Goal: Task Accomplishment & Management: Manage account settings

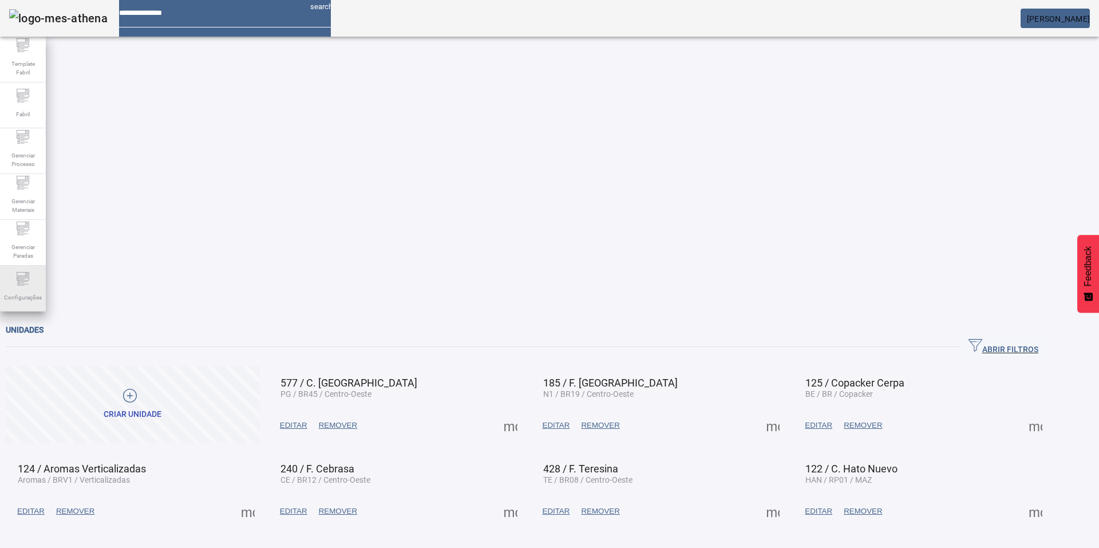
click at [35, 300] on span "Configurações" at bounding box center [23, 297] width 45 height 15
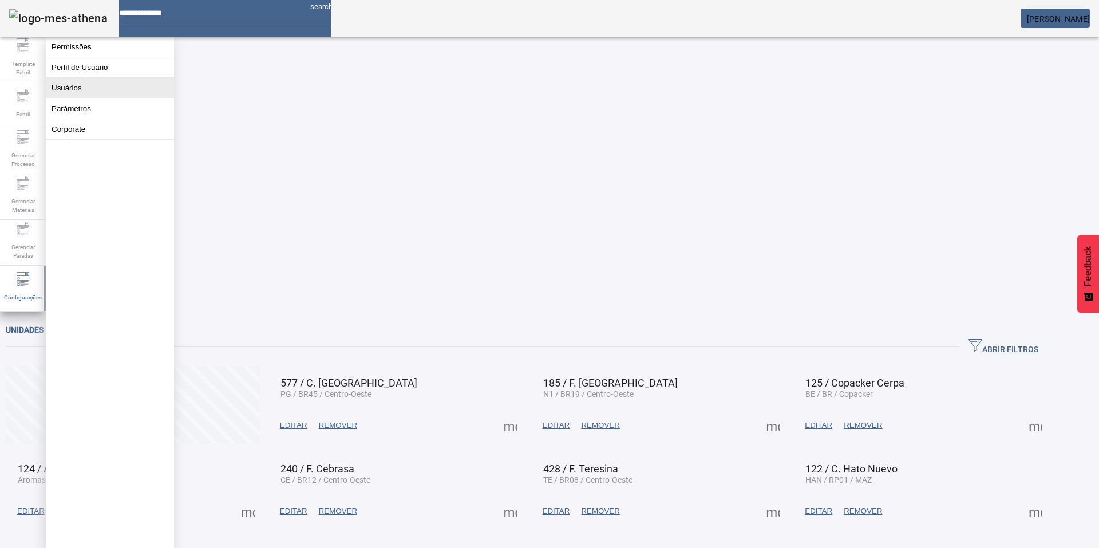
click at [78, 93] on button "Usuários" at bounding box center [110, 88] width 128 height 20
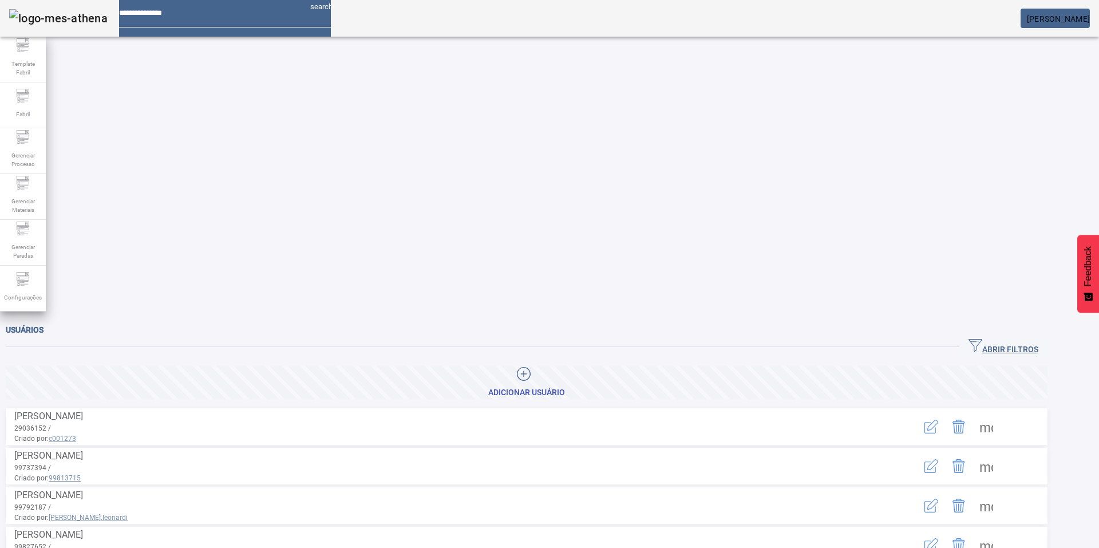
click at [982, 339] on icon "button" at bounding box center [975, 345] width 14 height 13
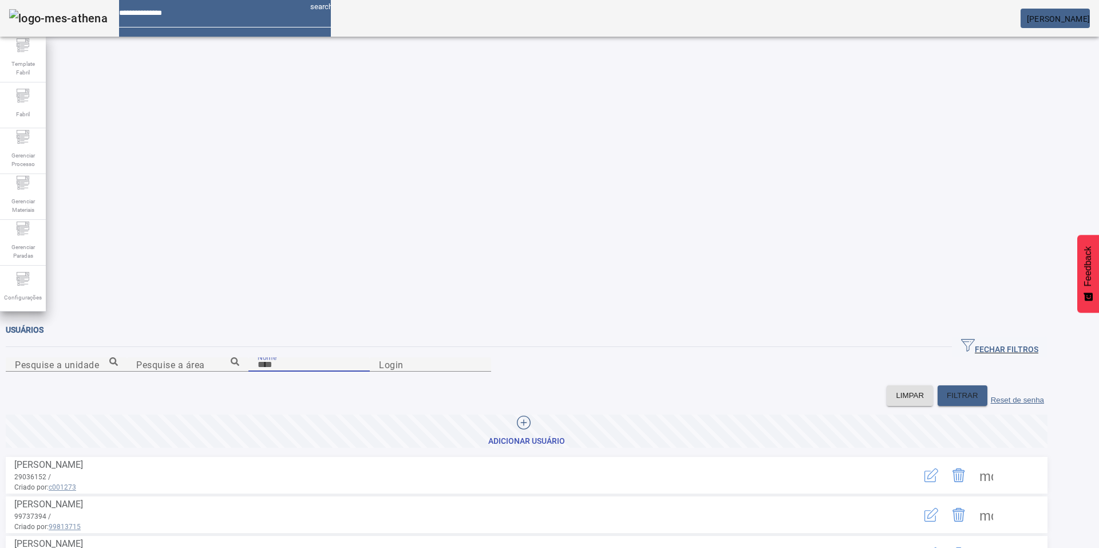
click at [257, 358] on input "Nome" at bounding box center [308, 365] width 103 height 14
type input "******"
click at [973, 390] on span "FILTRAR" at bounding box center [961, 395] width 31 height 11
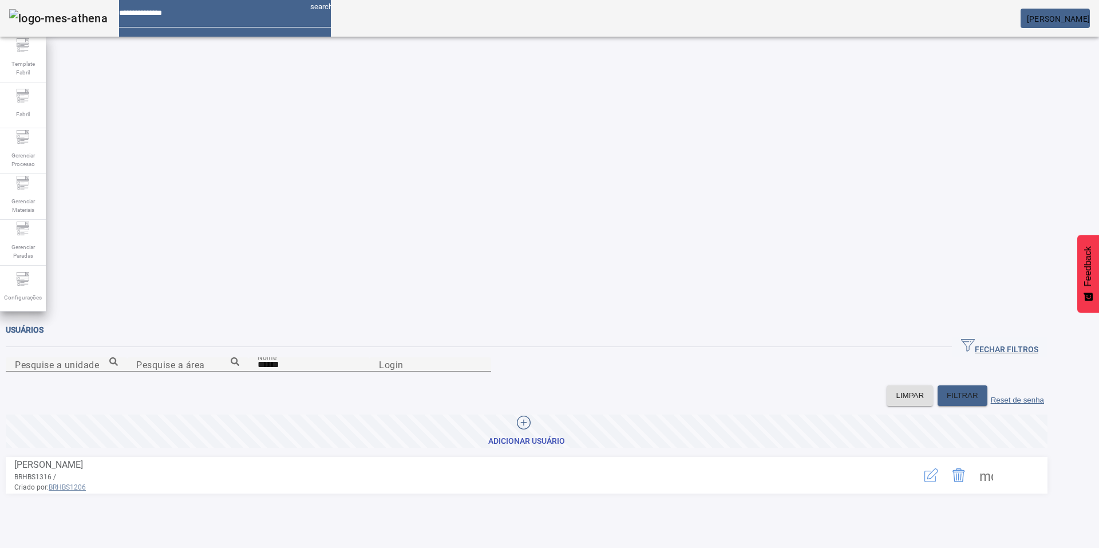
click at [1000, 461] on span at bounding box center [985, 474] width 27 height 27
drag, startPoint x: 941, startPoint y: 323, endPoint x: 933, endPoint y: 356, distance: 34.7
click at [1000, 461] on span at bounding box center [985, 474] width 27 height 27
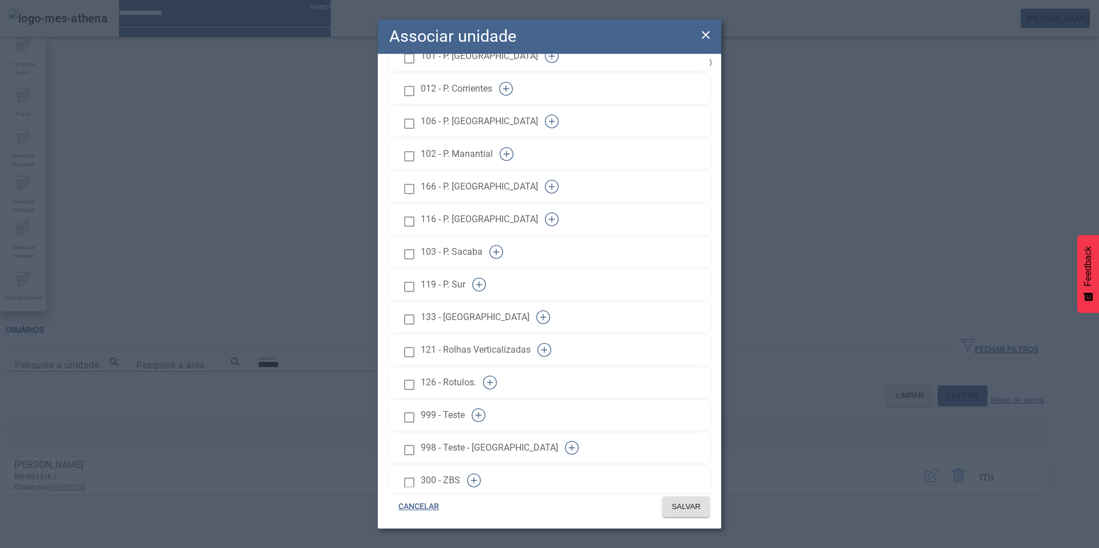
scroll to position [1859, 0]
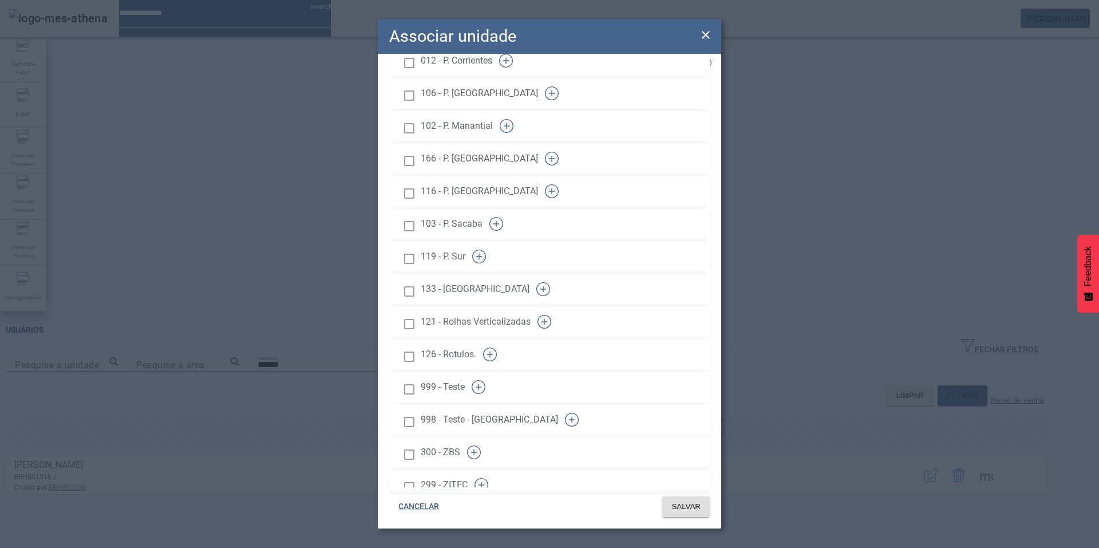
click at [706, 32] on icon at bounding box center [706, 35] width 14 height 14
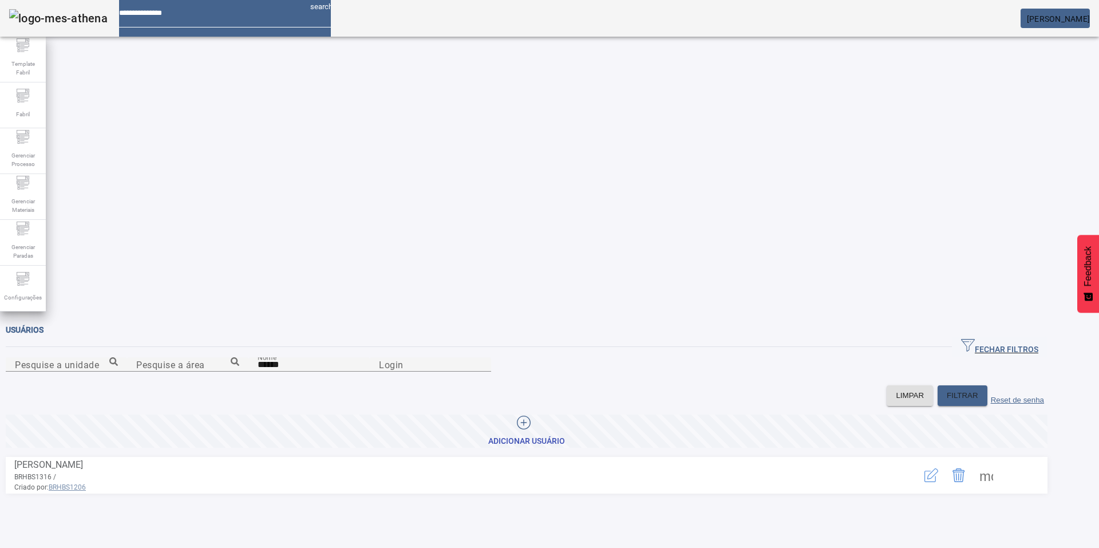
click at [1085, 26] on mat-card "[PERSON_NAME]" at bounding box center [1054, 18] width 69 height 19
click at [1077, 23] on span "[PERSON_NAME]" at bounding box center [1058, 18] width 63 height 9
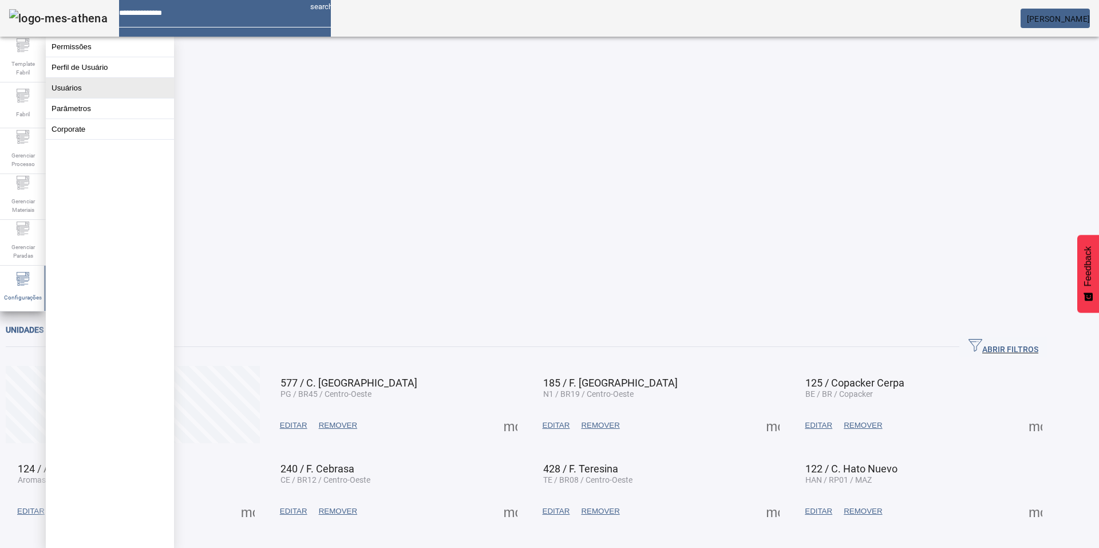
click at [77, 98] on button "Usuários" at bounding box center [110, 88] width 128 height 20
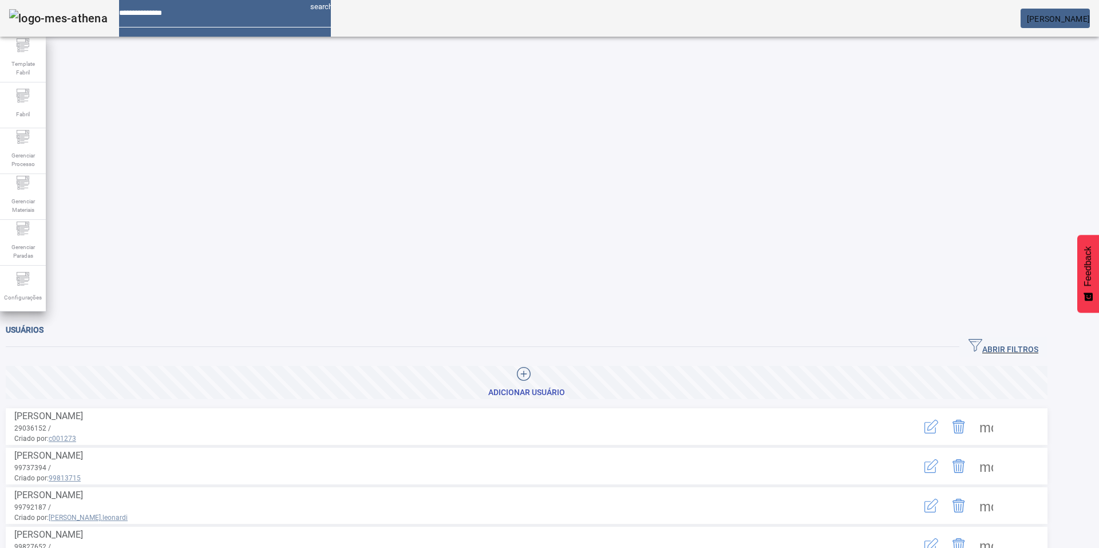
click at [1005, 333] on span "button" at bounding box center [1003, 346] width 88 height 27
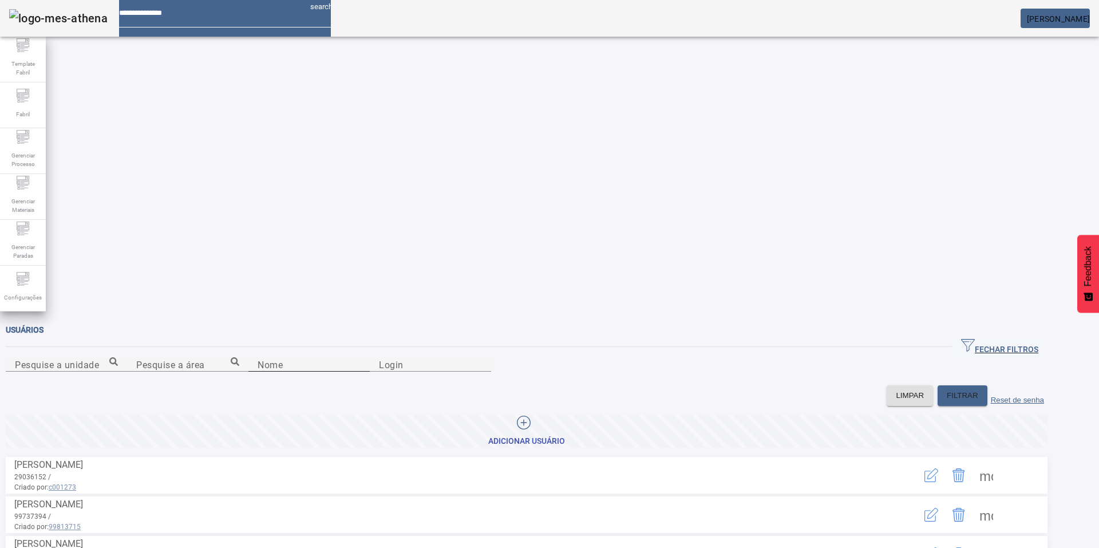
click at [257, 359] on mat-label "Nome" at bounding box center [269, 364] width 25 height 11
click at [257, 358] on input "Nome" at bounding box center [308, 365] width 103 height 14
type input "******"
click at [978, 390] on span "FILTRAR" at bounding box center [961, 395] width 31 height 11
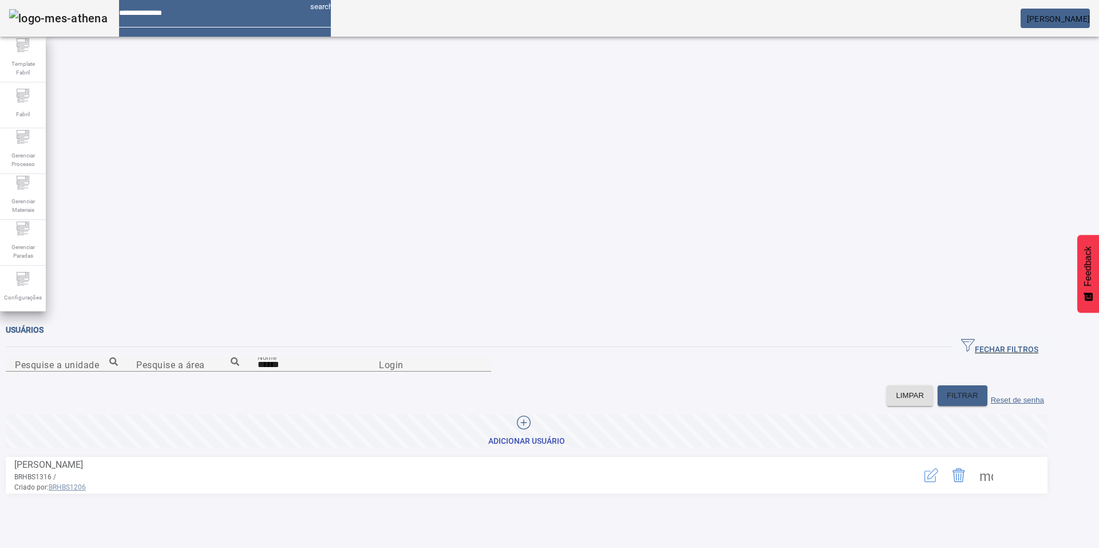
click at [1000, 461] on span at bounding box center [985, 474] width 27 height 27
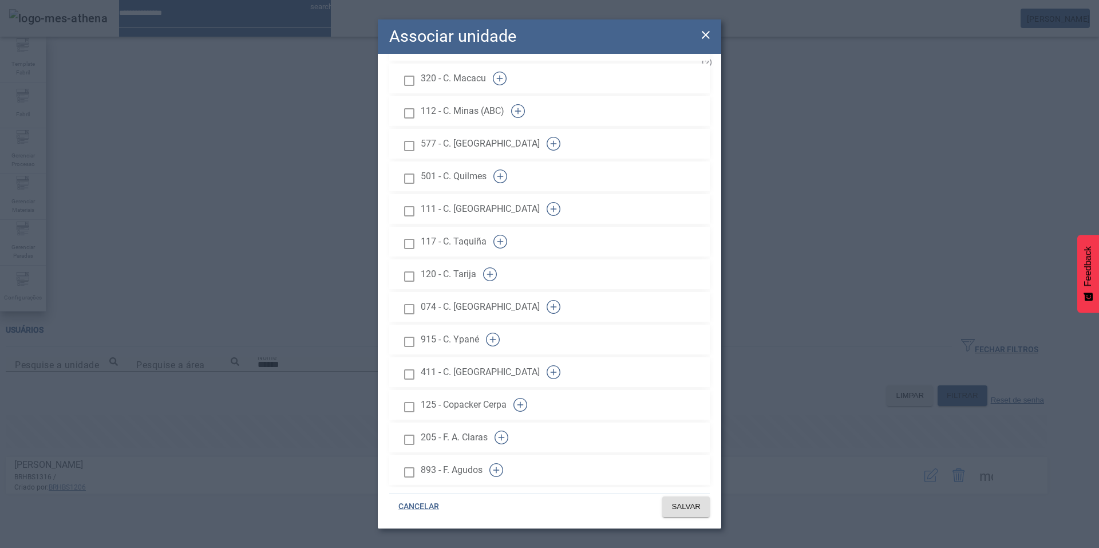
scroll to position [515, 0]
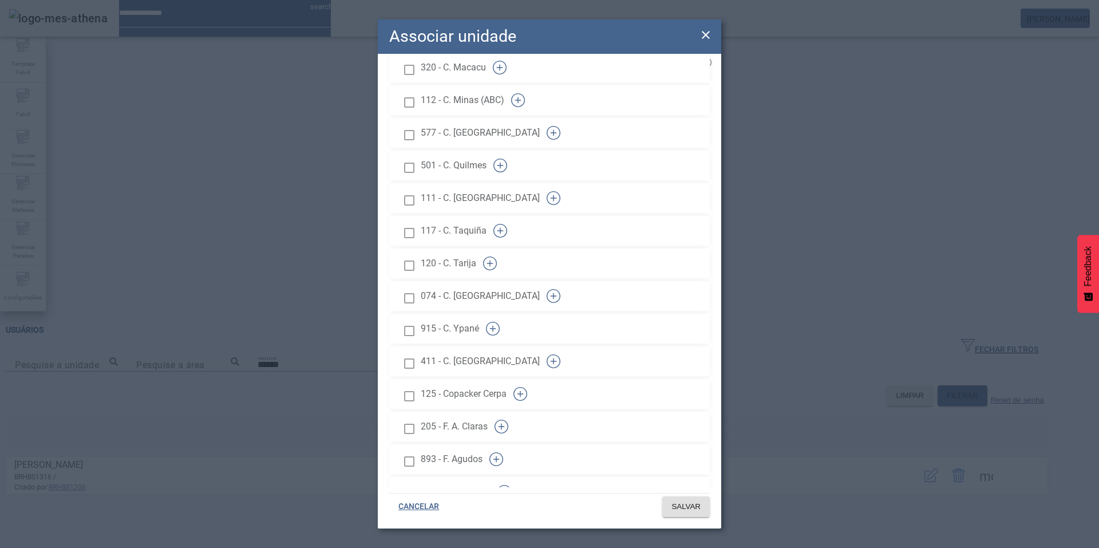
click at [501, 423] on icon "button" at bounding box center [501, 426] width 1 height 6
click at [698, 502] on span "SALVAR" at bounding box center [685, 506] width 29 height 11
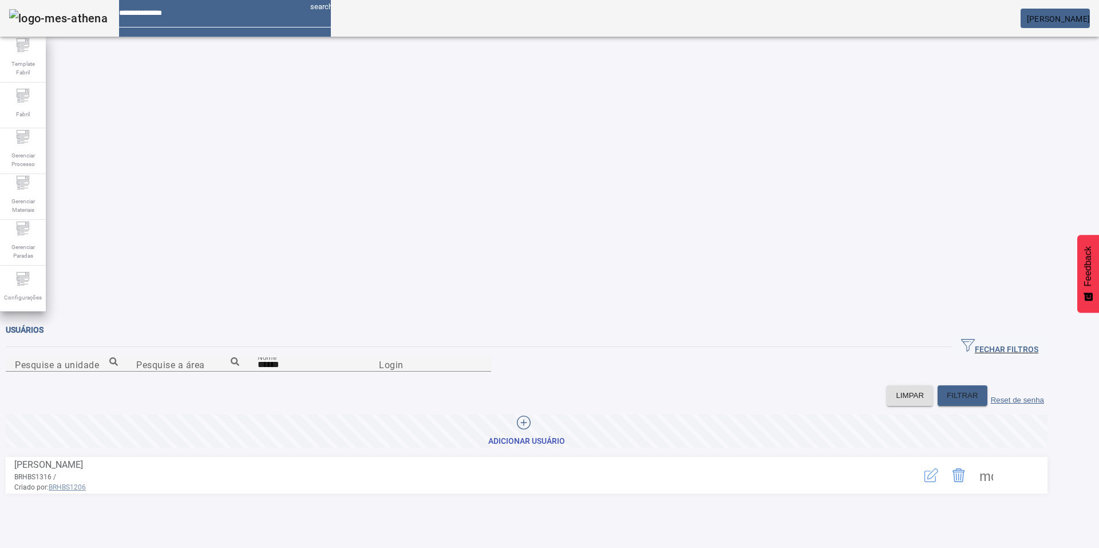
click at [1089, 17] on em at bounding box center [1089, 18] width 0 height 9
click at [1089, 19] on em at bounding box center [1089, 18] width 0 height 9
